Goal: Book appointment/travel/reservation

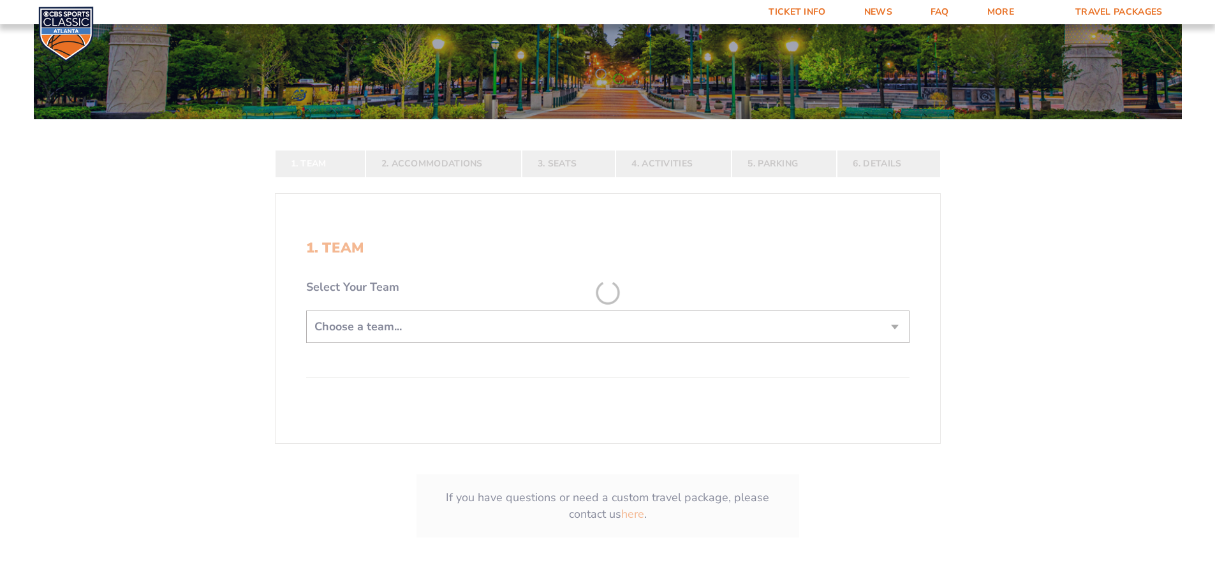
scroll to position [191, 0]
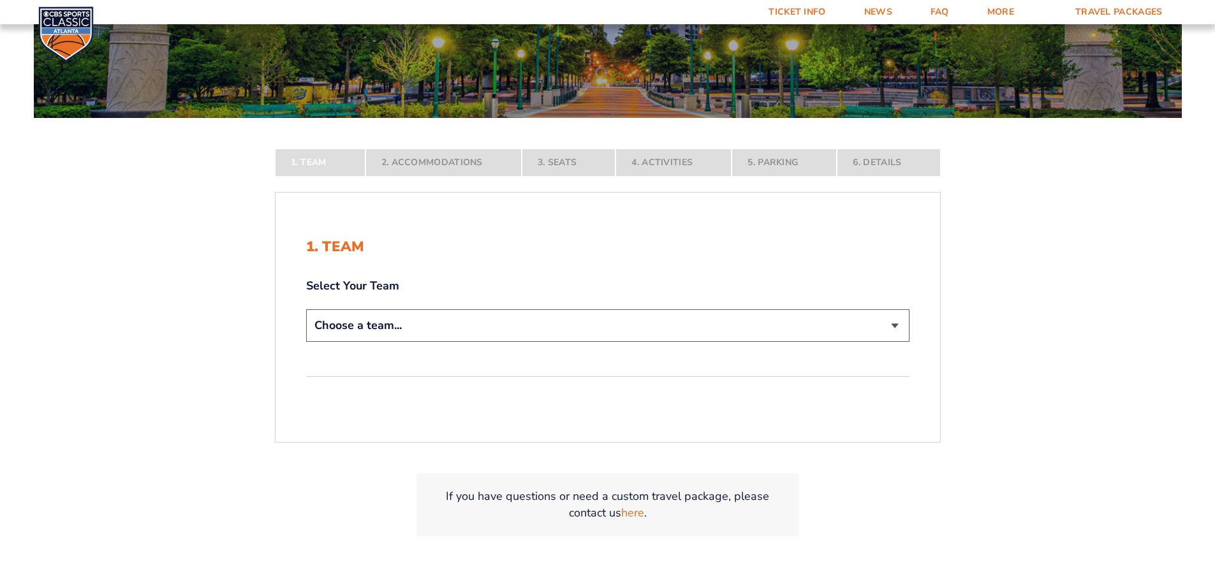
click at [898, 329] on select "Choose a team... [US_STATE] Wildcats [US_STATE] State Buckeyes [US_STATE] Tar H…" at bounding box center [607, 325] width 603 height 33
select select "12956"
click at [306, 342] on select "Choose a team... [US_STATE] Wildcats [US_STATE] State Buckeyes [US_STATE] Tar H…" at bounding box center [607, 325] width 603 height 33
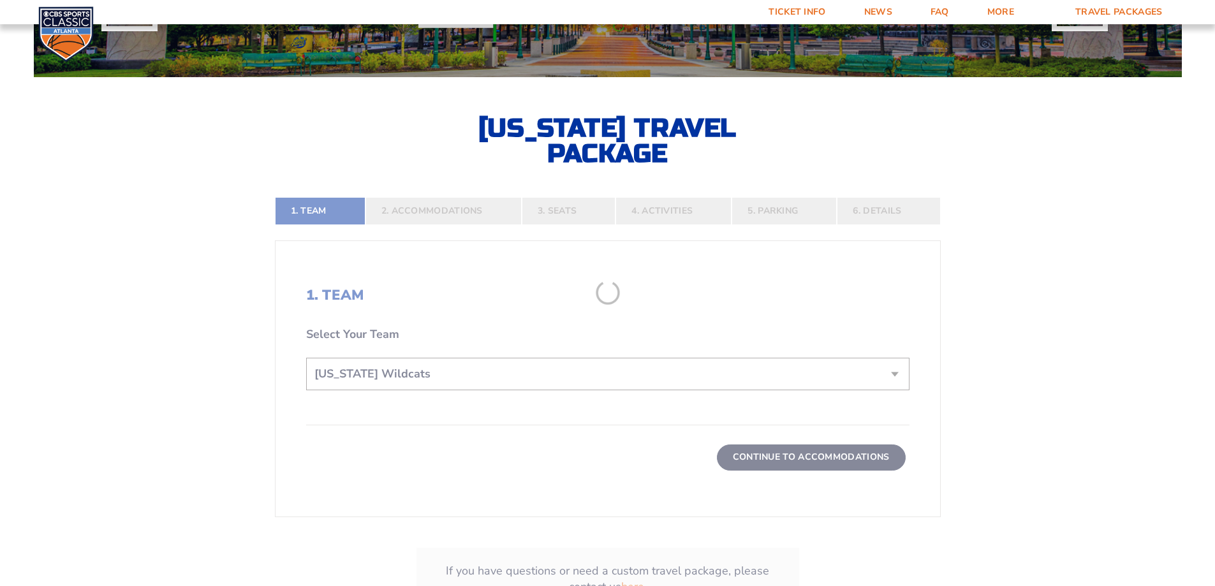
scroll to position [255, 0]
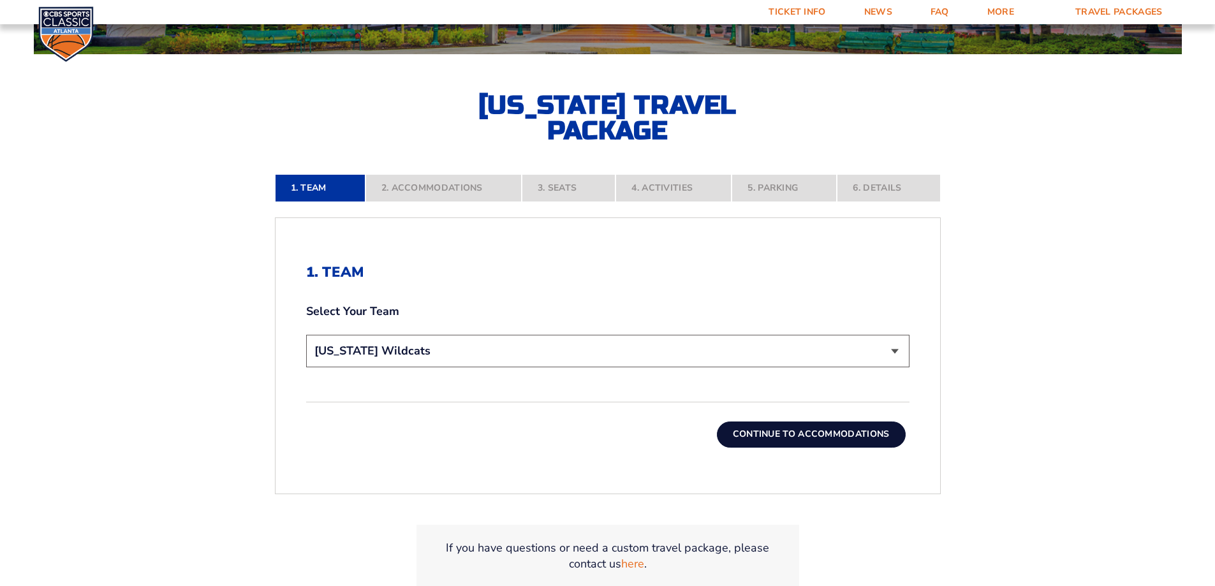
click at [853, 430] on button "Continue To Accommodations" at bounding box center [811, 435] width 189 height 26
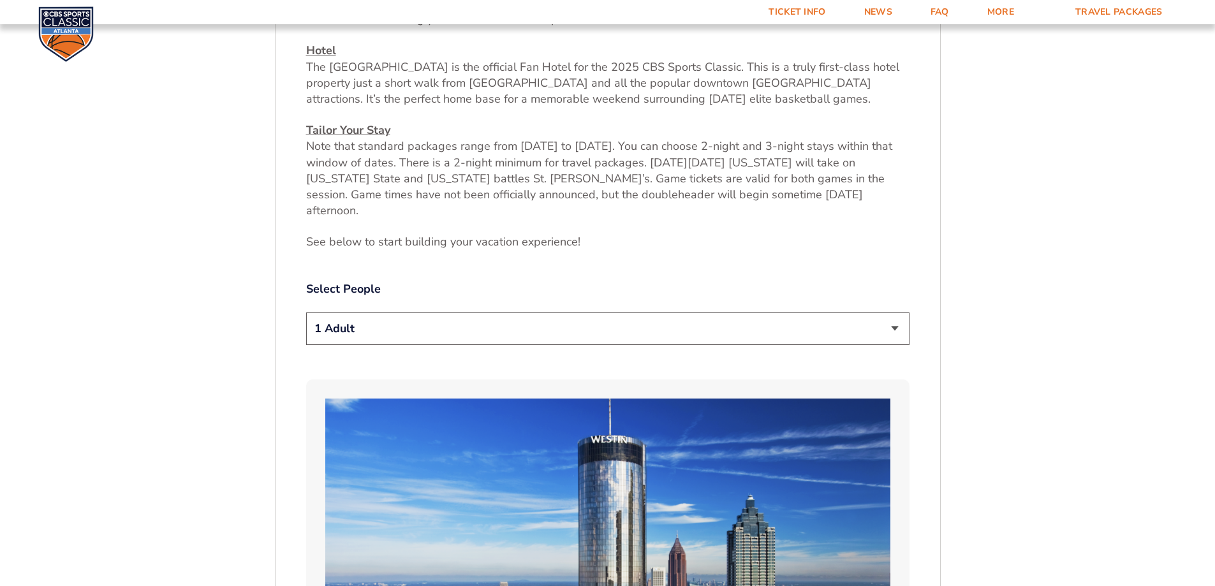
scroll to position [596, 0]
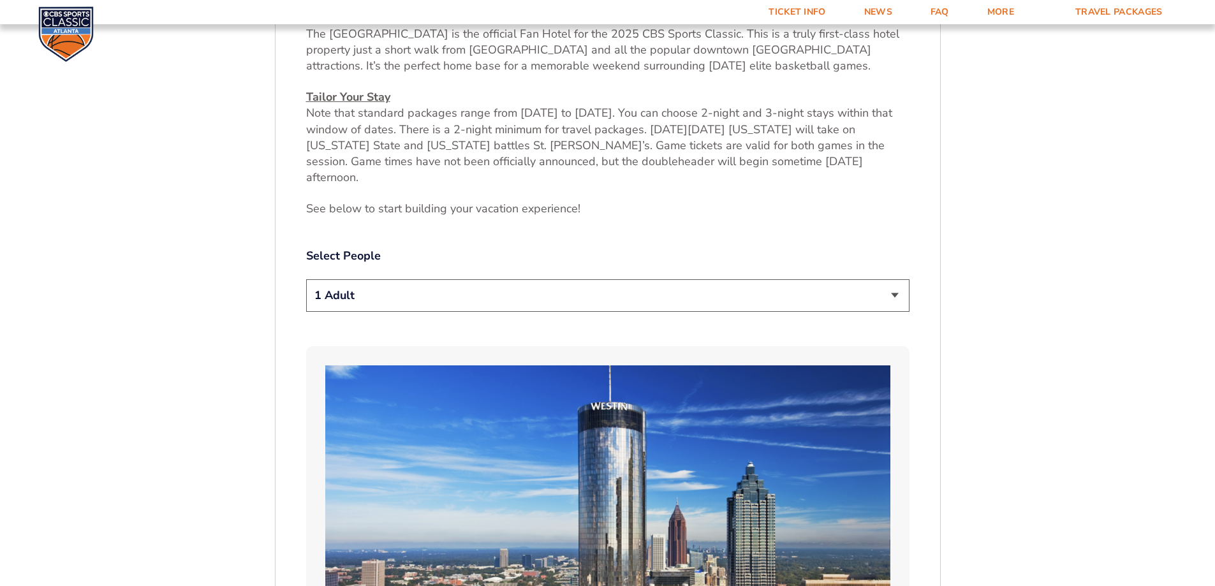
click at [897, 279] on select "1 Adult 2 Adults 3 Adults 4 Adults 2 Adults + 1 Child 2 Adults + 2 Children 2 A…" at bounding box center [607, 295] width 603 height 33
select select "2 Adults"
click at [306, 279] on select "1 Adult 2 Adults 3 Adults 4 Adults 2 Adults + 1 Child 2 Adults + 2 Children 2 A…" at bounding box center [607, 295] width 603 height 33
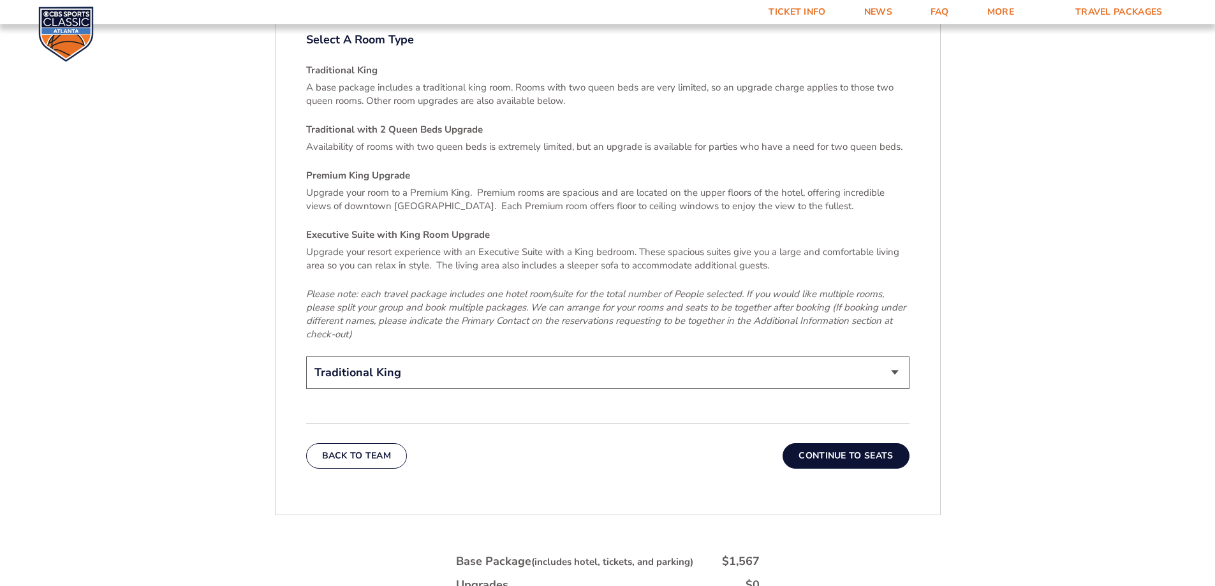
scroll to position [1935, 0]
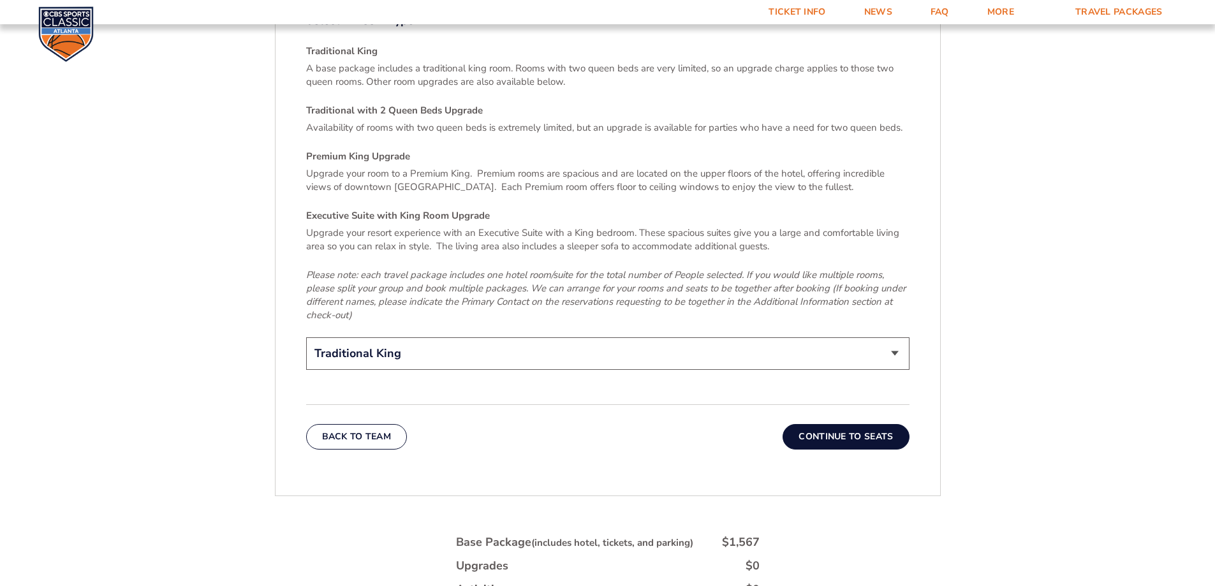
click at [874, 424] on button "Continue To Seats" at bounding box center [845, 437] width 126 height 26
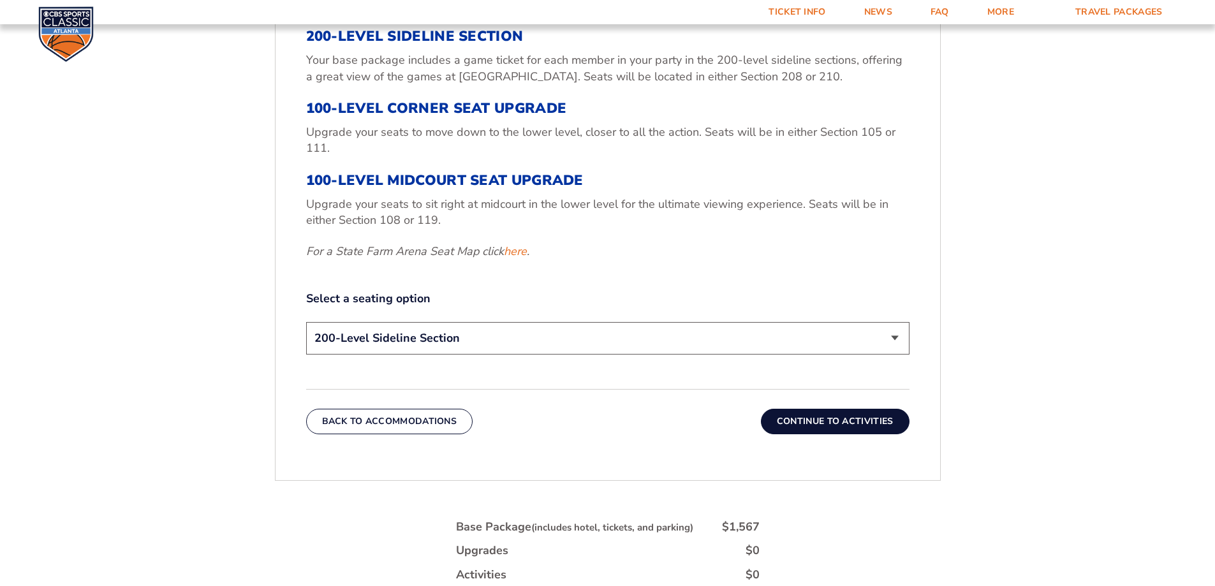
scroll to position [532, 0]
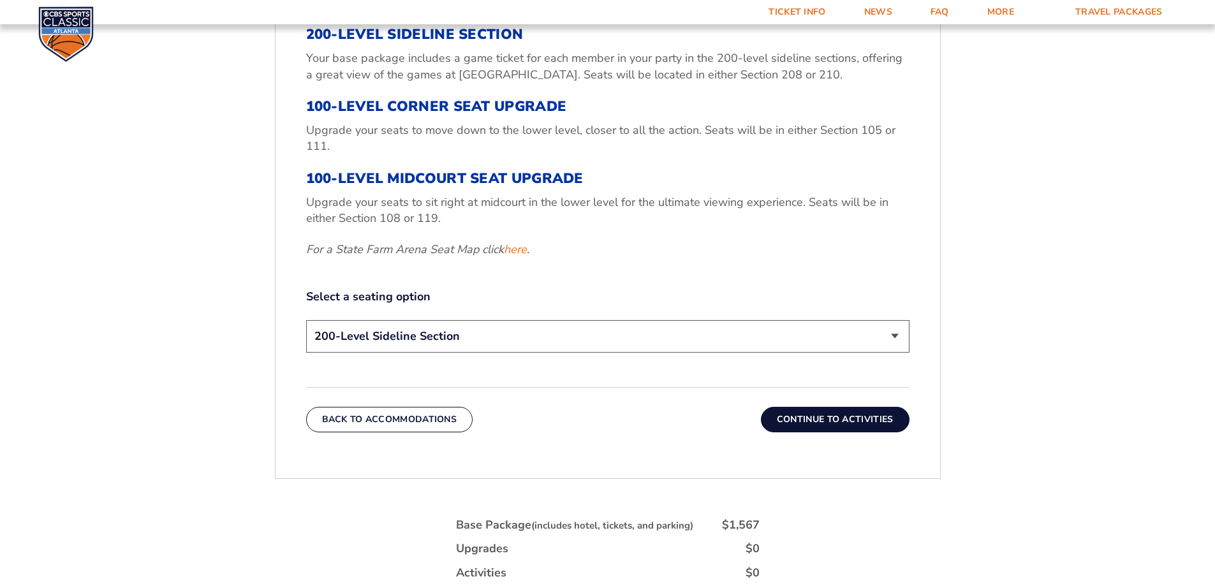
click at [897, 329] on select "200-Level Sideline Section 100-Level Corner Seat Upgrade (+$120 per person) 100…" at bounding box center [607, 336] width 603 height 33
click at [857, 420] on button "Continue To Activities" at bounding box center [835, 420] width 149 height 26
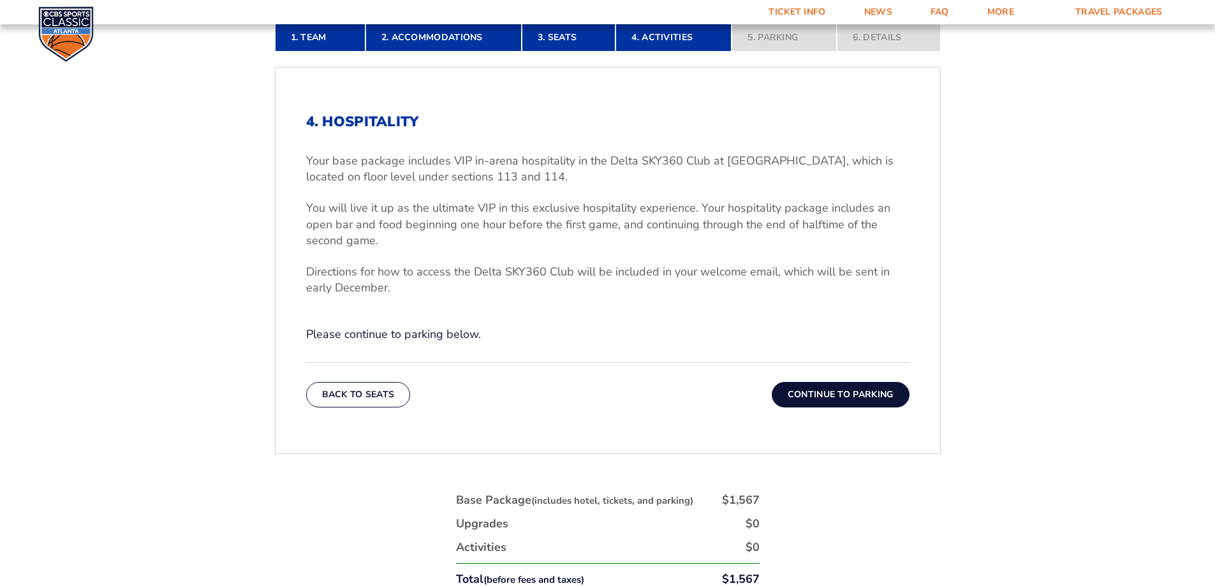
scroll to position [405, 0]
click at [816, 385] on button "Continue To Parking" at bounding box center [841, 396] width 138 height 26
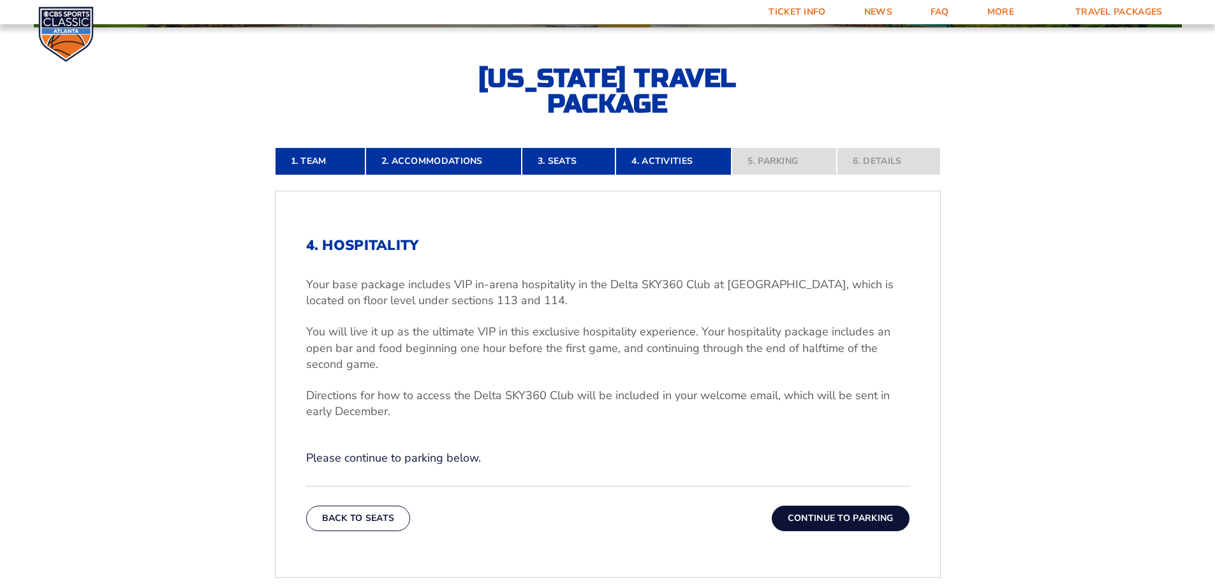
scroll to position [277, 0]
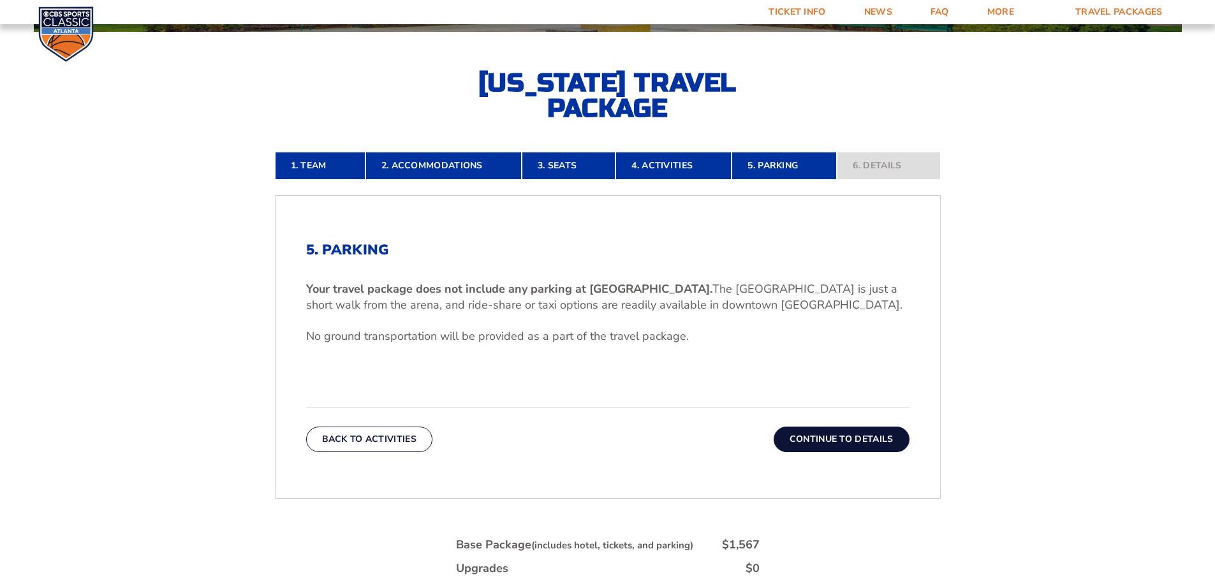
click at [848, 430] on button "Continue To Details" at bounding box center [842, 440] width 136 height 26
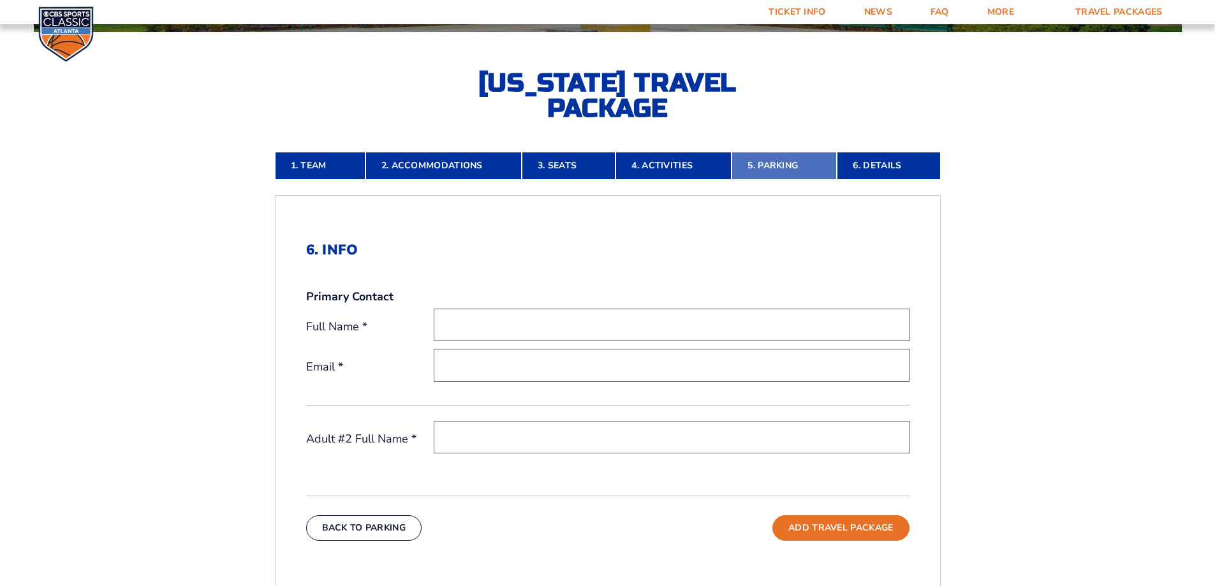
click at [766, 163] on link "5. Parking" at bounding box center [783, 166] width 105 height 28
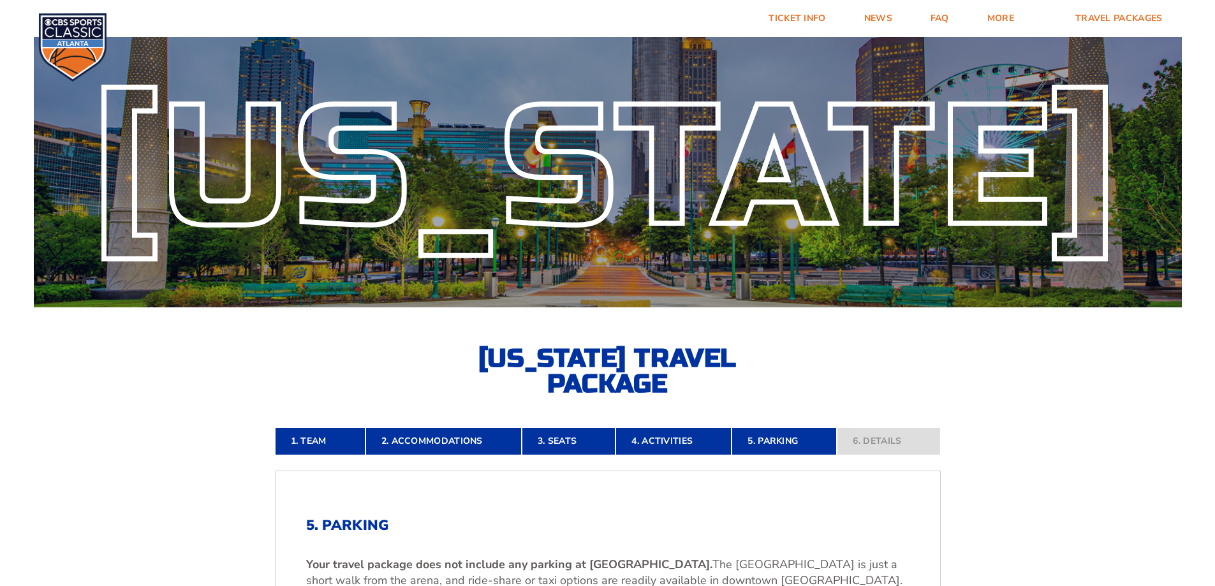
scroll to position [0, 0]
